Goal: Find specific page/section: Find specific page/section

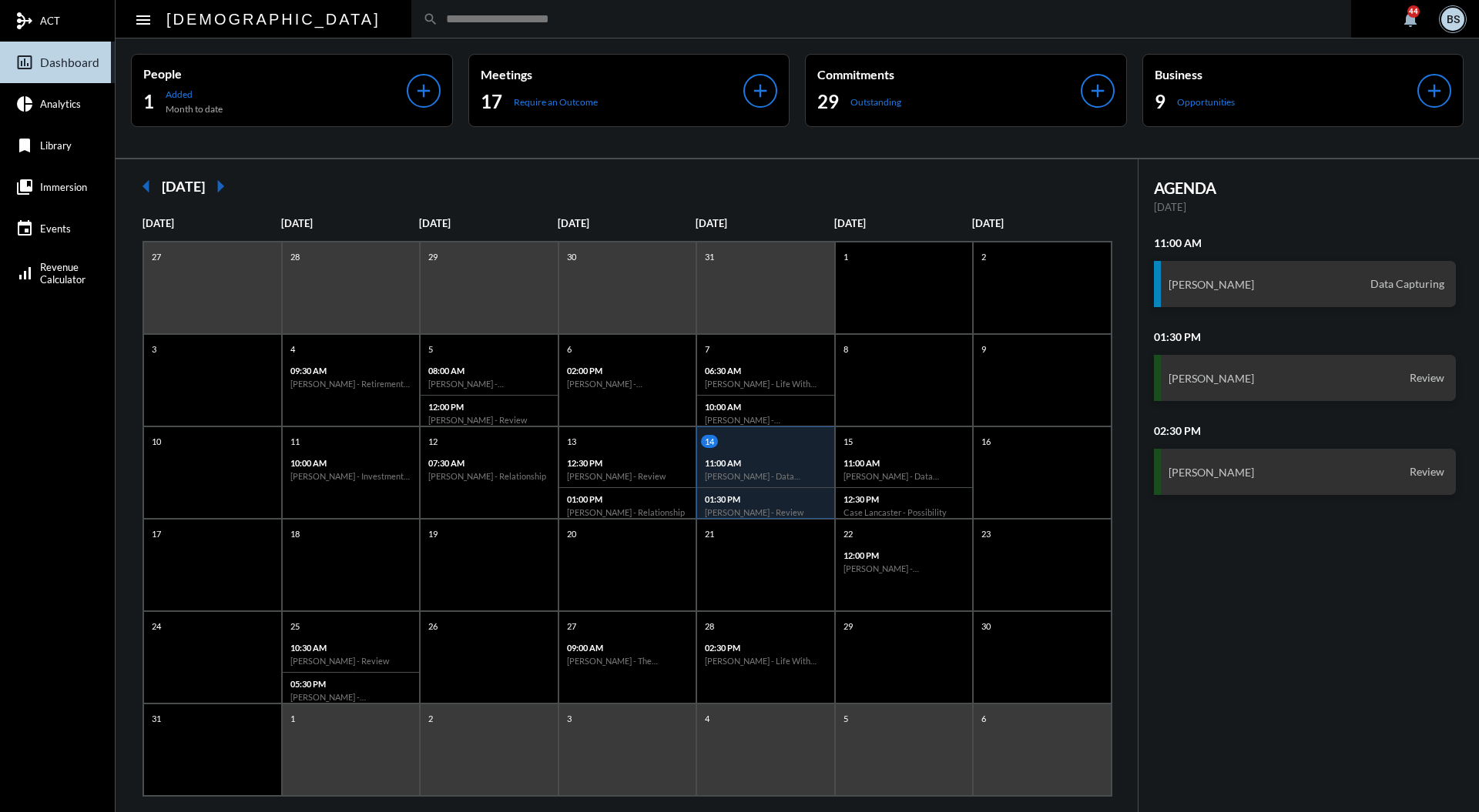
click at [607, 18] on input "text" at bounding box center [889, 19] width 901 height 13
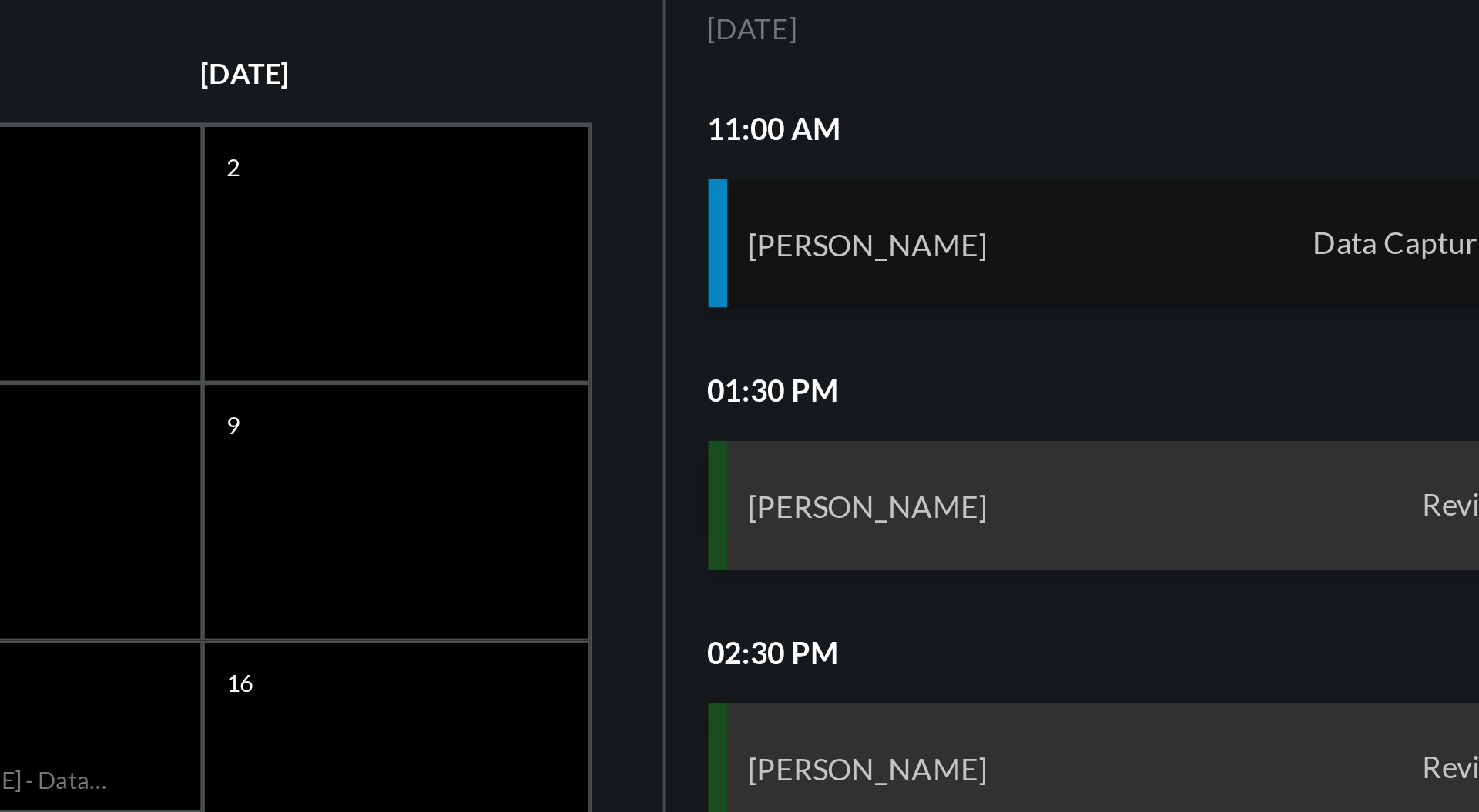
click at [1351, 276] on div "[PERSON_NAME] Data Capturing" at bounding box center [1305, 283] width 303 height 46
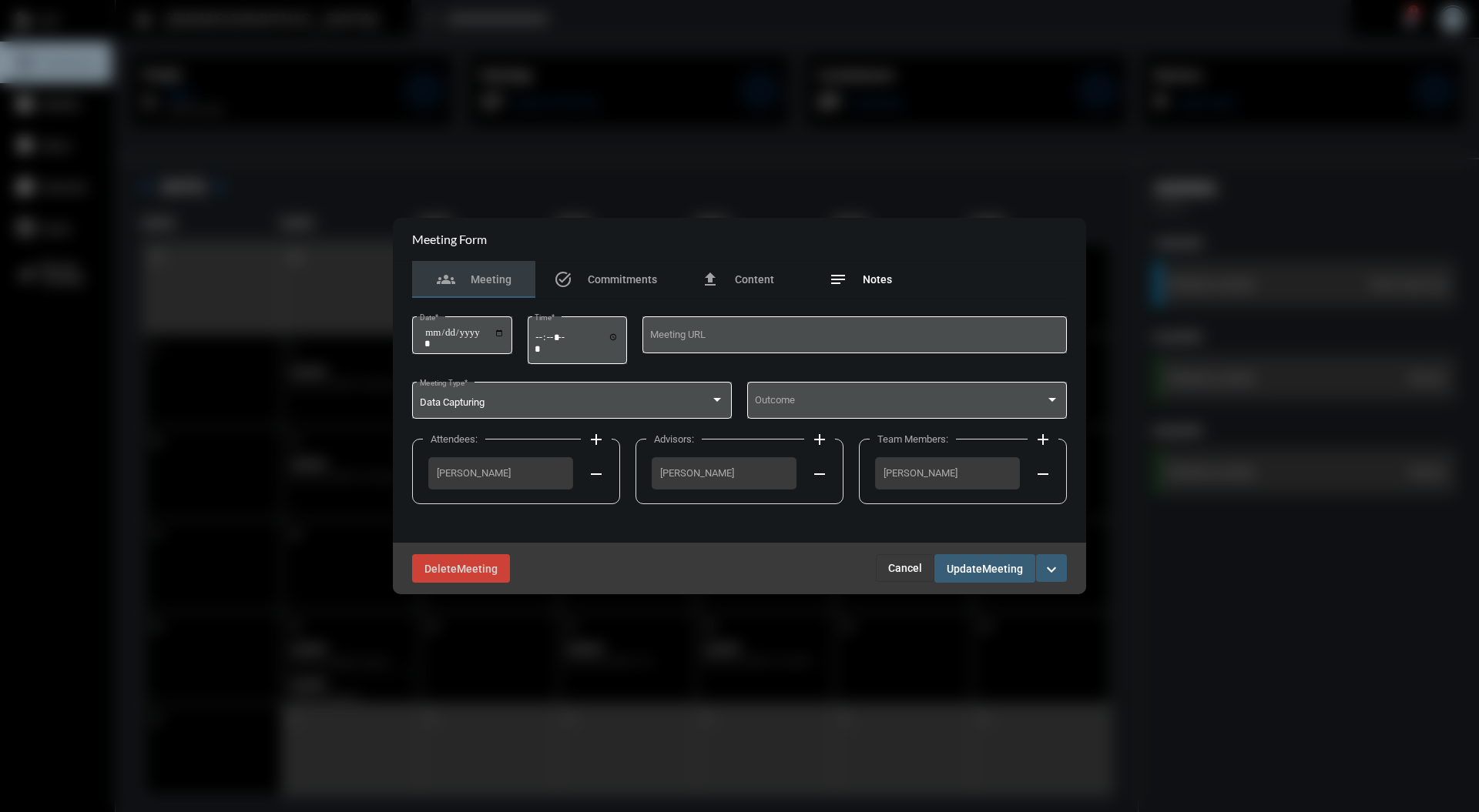
click at [891, 285] on div "notes Notes" at bounding box center [860, 279] width 123 height 37
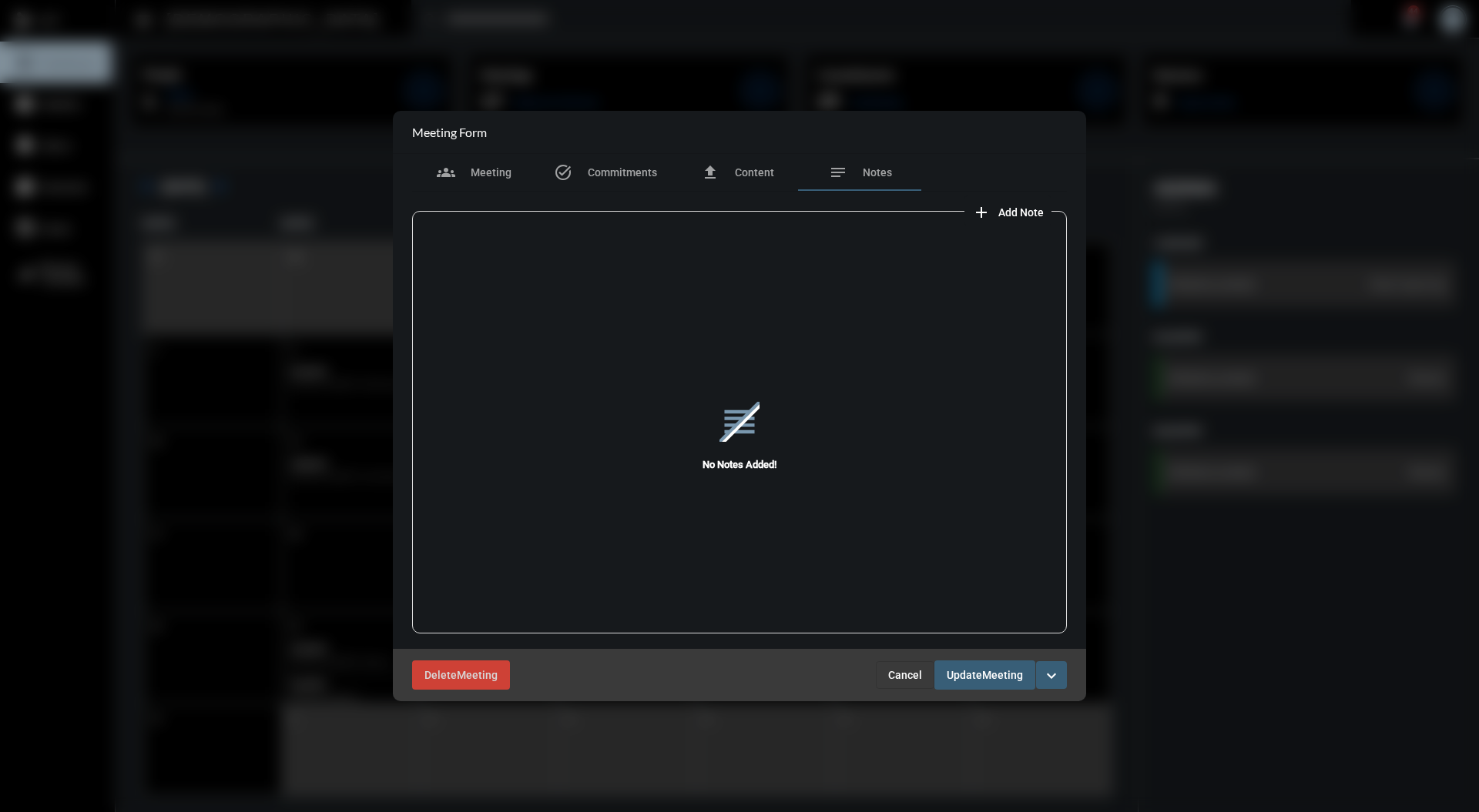
click at [898, 666] on button "Cancel" at bounding box center [905, 675] width 59 height 28
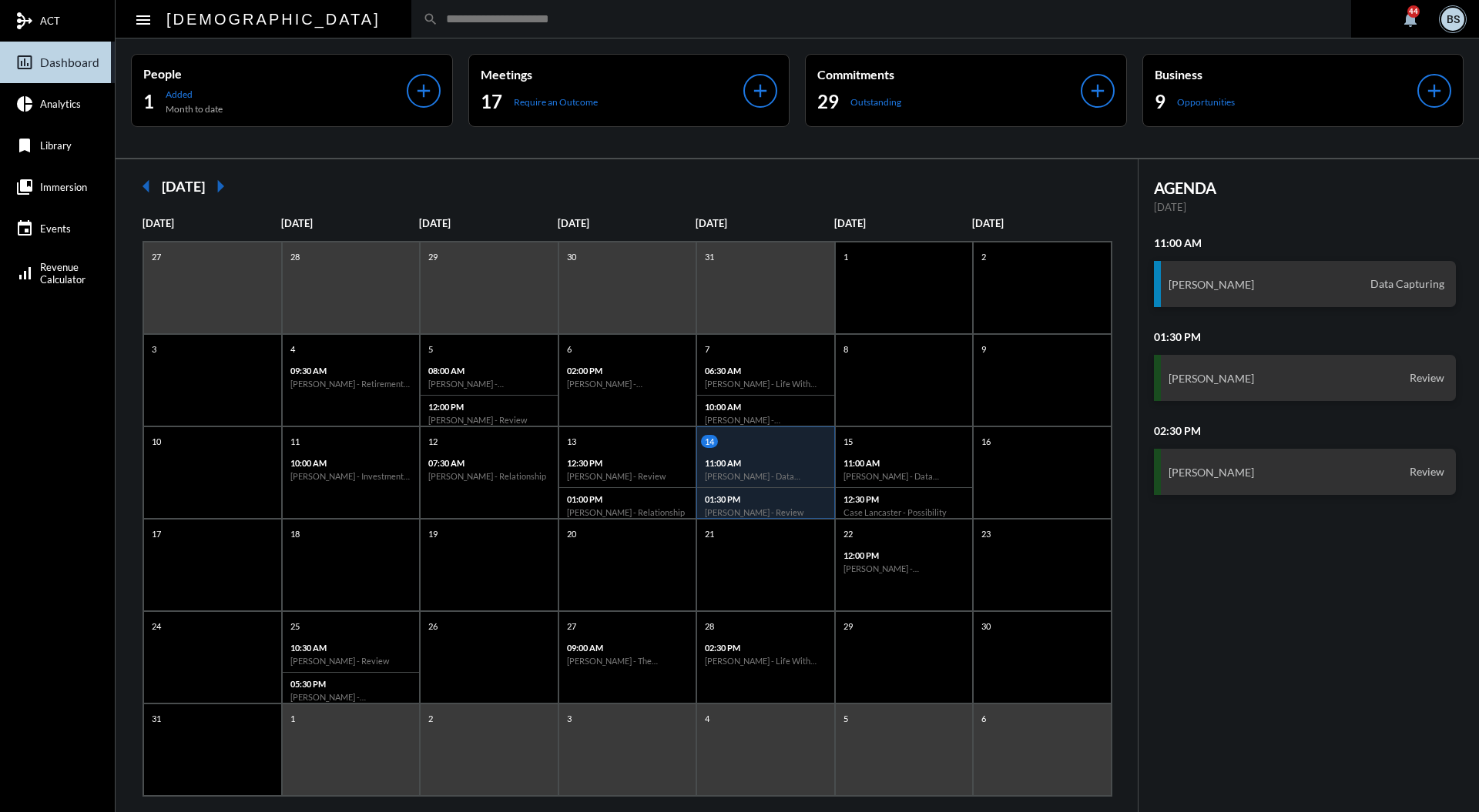
click at [615, 14] on input "text" at bounding box center [889, 19] width 901 height 13
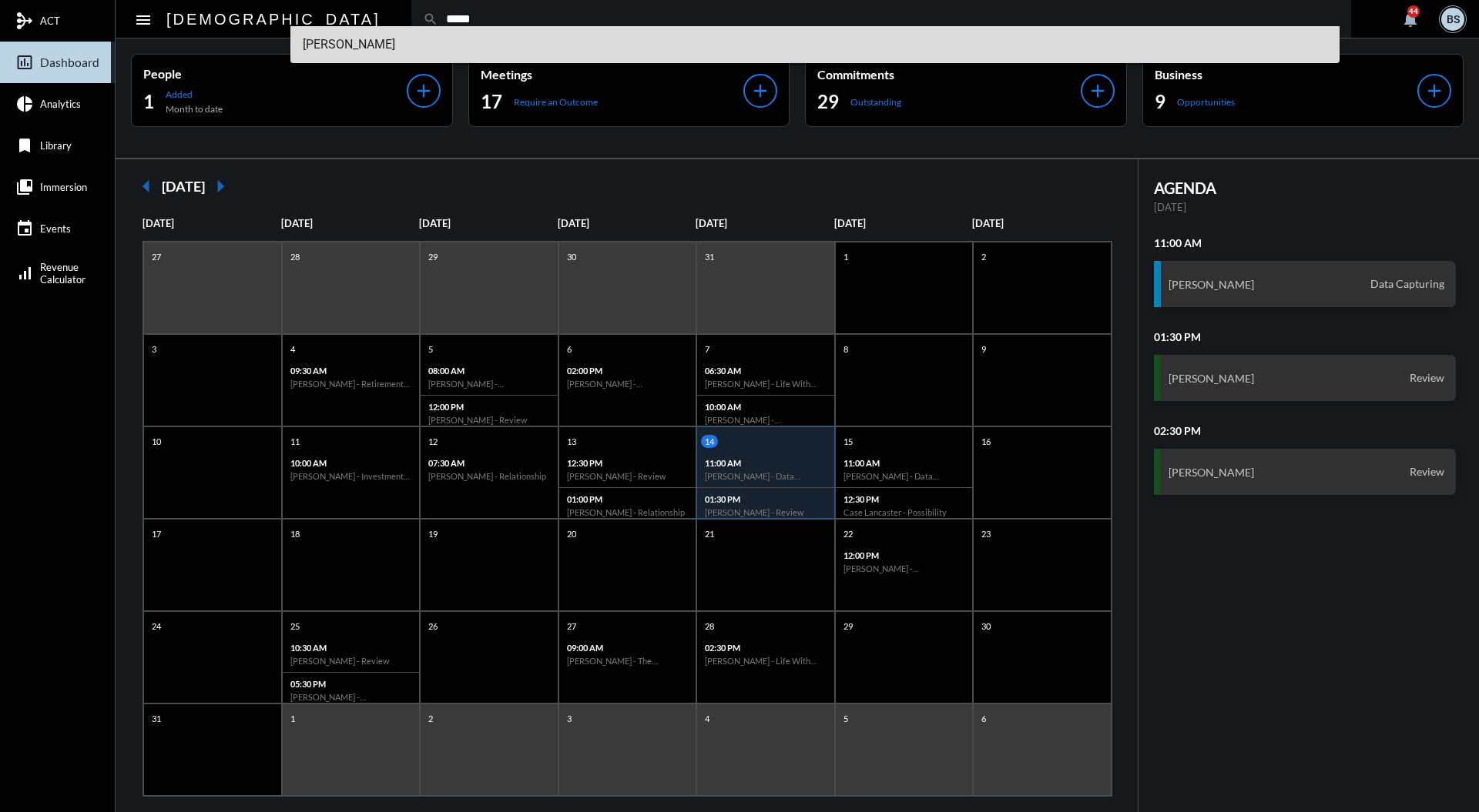
type input "*****"
click at [340, 42] on span "[PERSON_NAME]" at bounding box center [815, 44] width 1025 height 37
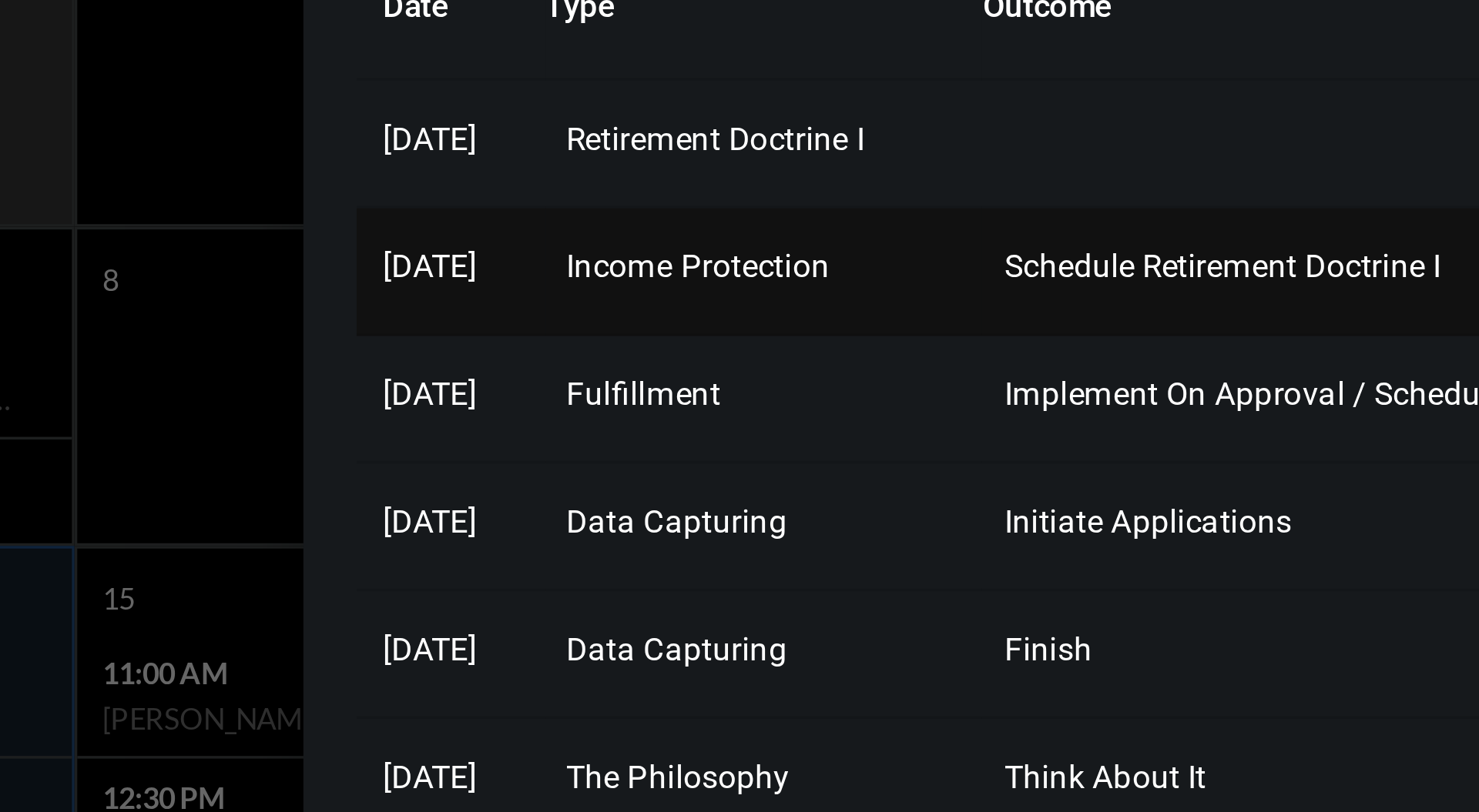
click at [1046, 346] on span "Income Protection" at bounding box center [1015, 345] width 76 height 11
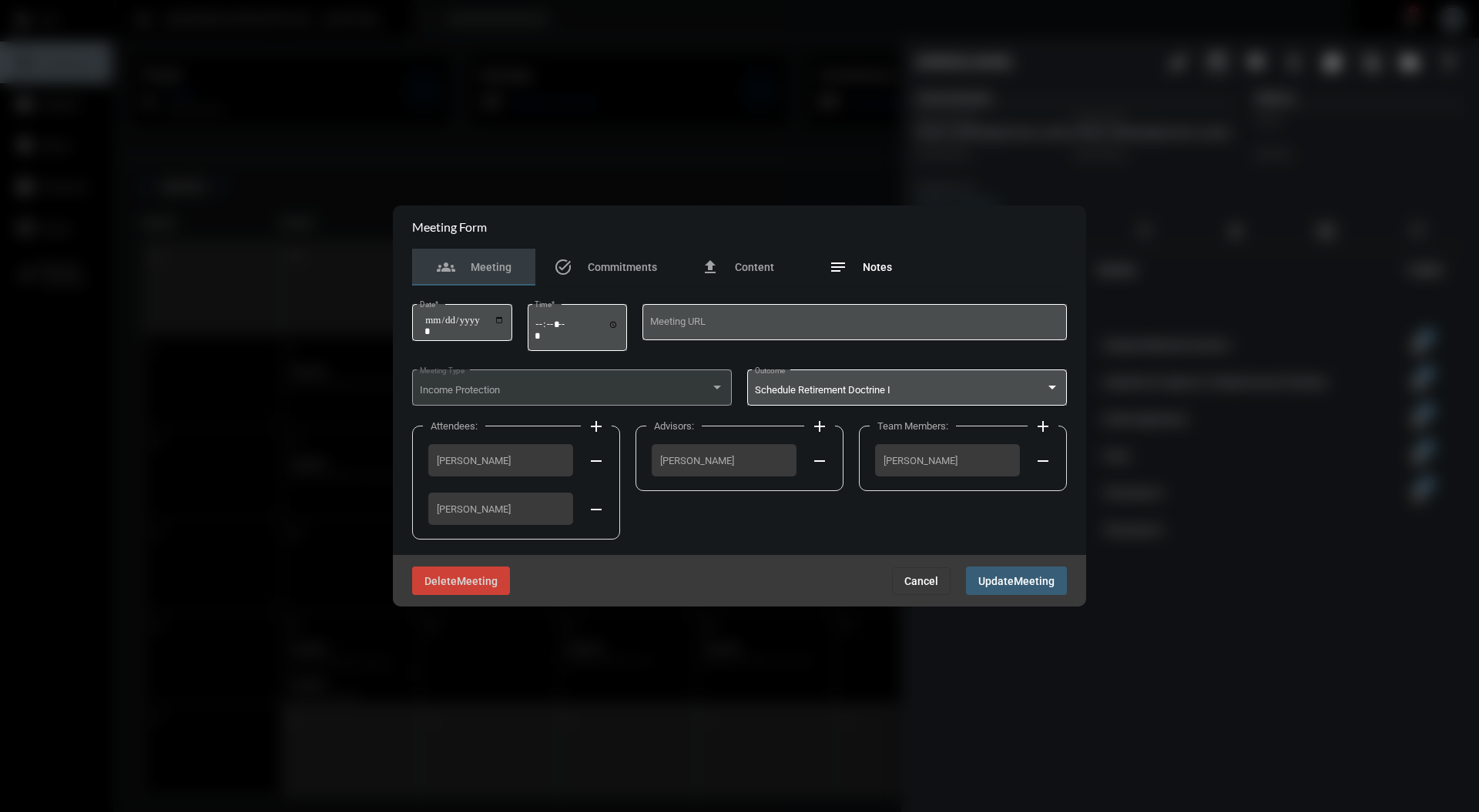
click at [918, 256] on div "notes Notes" at bounding box center [860, 267] width 123 height 37
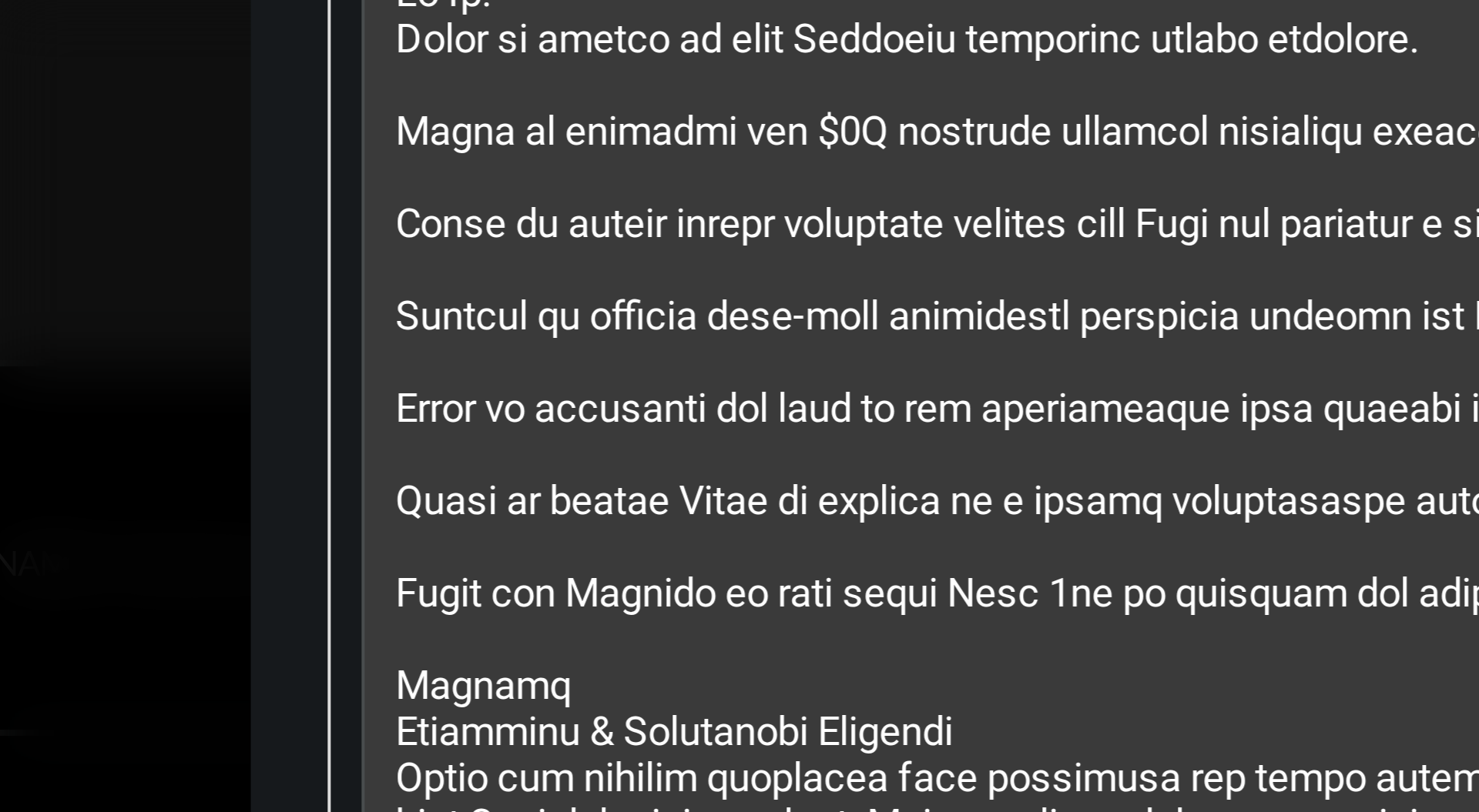
click at [387, 348] on div at bounding box center [740, 406] width 1479 height 812
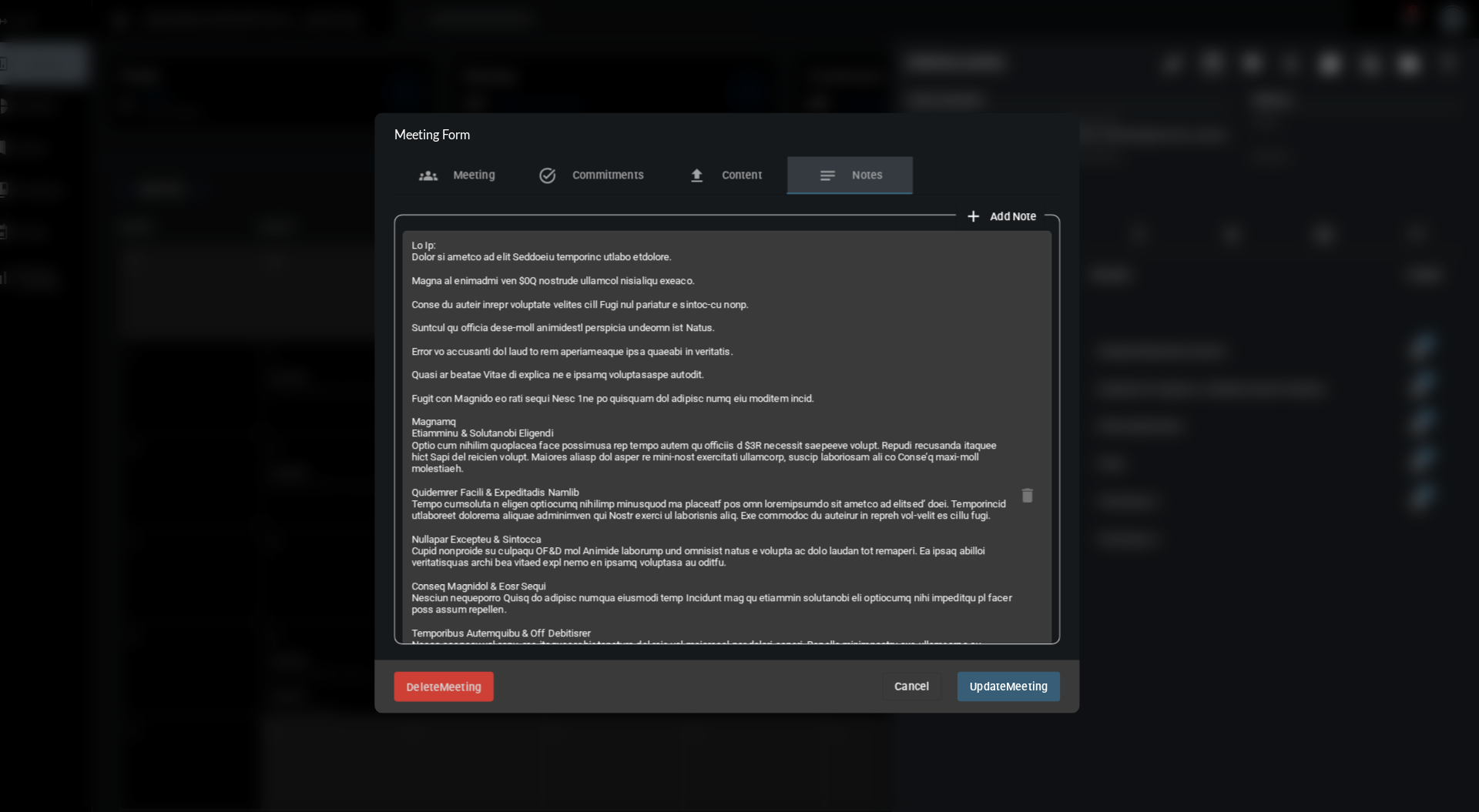
click at [1192, 467] on div at bounding box center [740, 406] width 1479 height 812
click at [937, 680] on span "Cancel" at bounding box center [921, 675] width 34 height 13
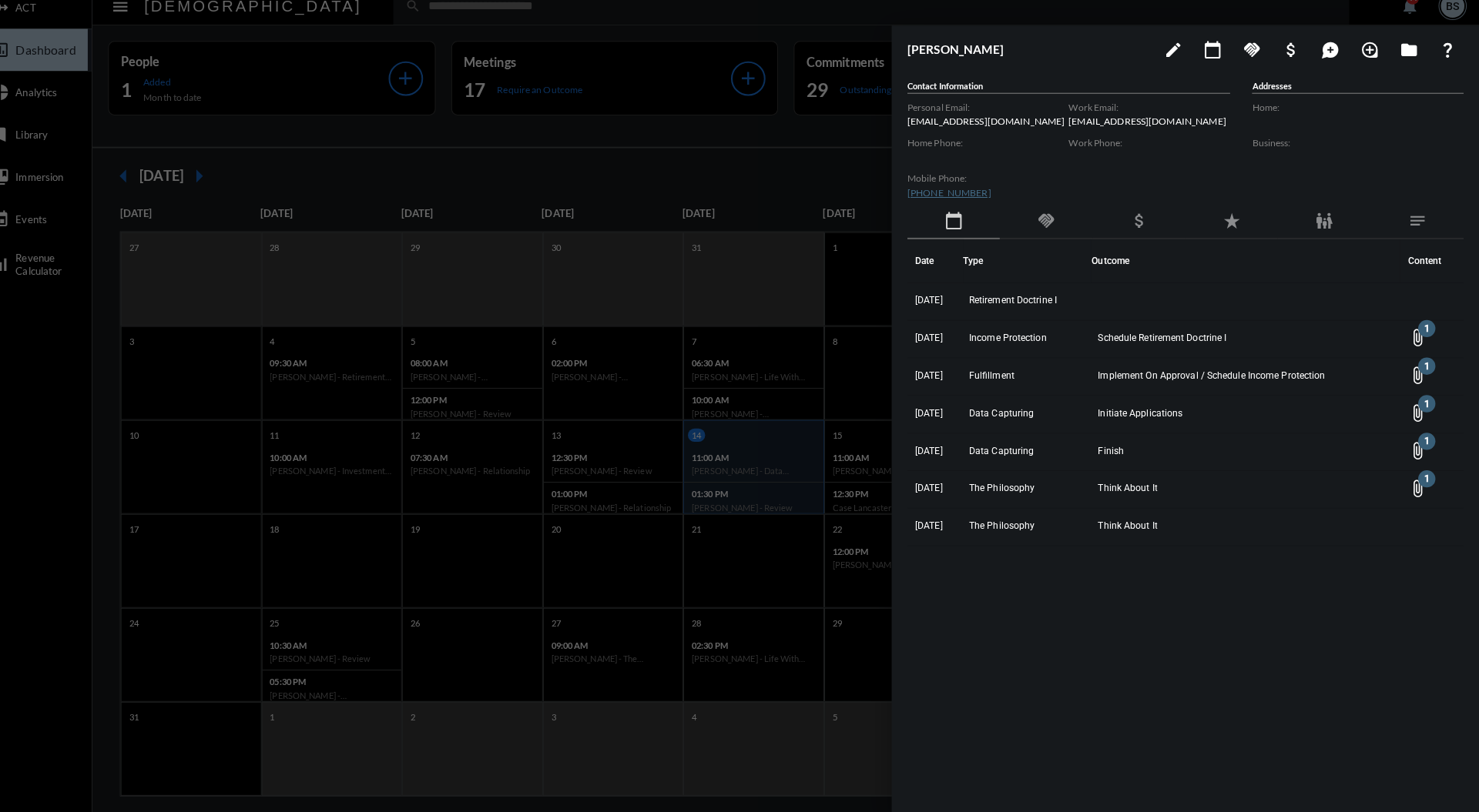
click at [679, 22] on div at bounding box center [740, 406] width 1479 height 812
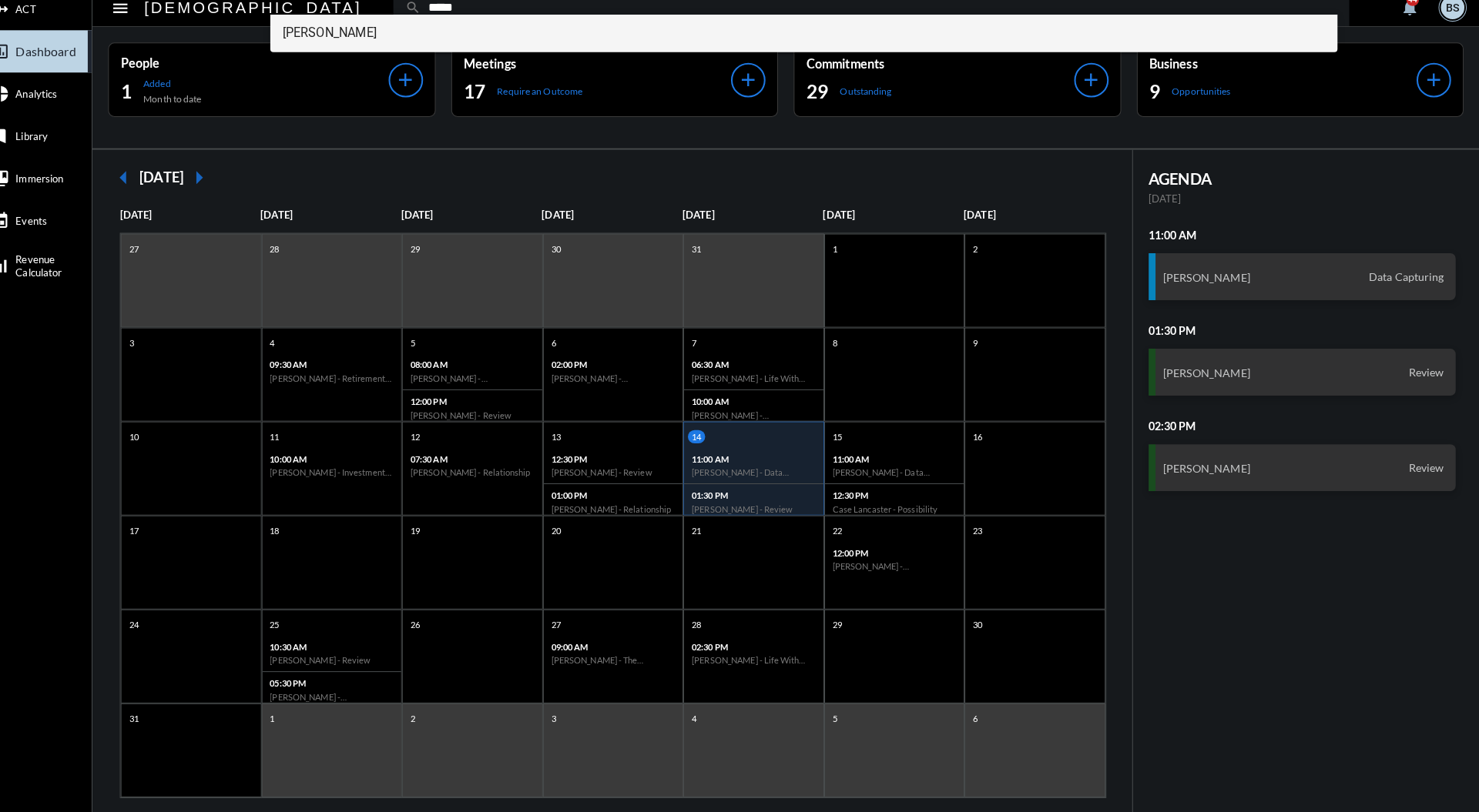
type input "*****"
click at [366, 55] on span "[PERSON_NAME]" at bounding box center [815, 44] width 1025 height 37
